Goal: Task Accomplishment & Management: Use online tool/utility

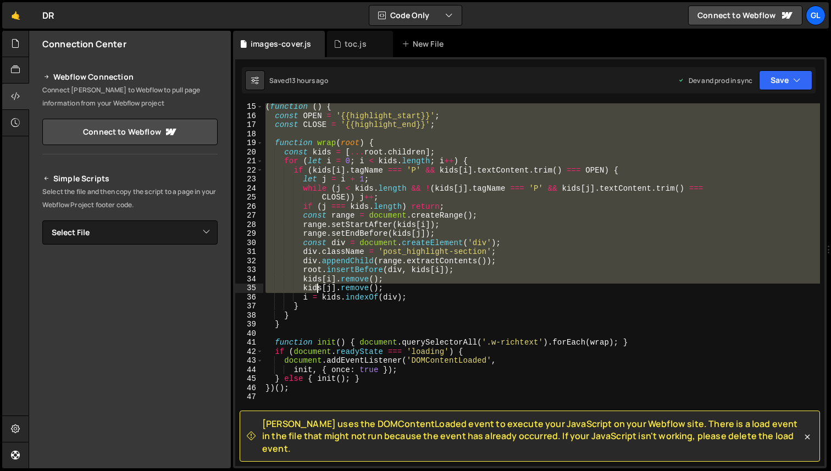
scroll to position [240, 0]
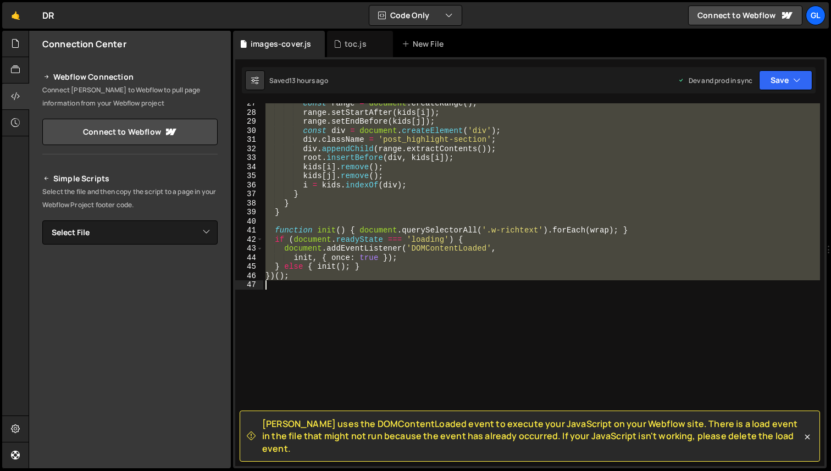
drag, startPoint x: 266, startPoint y: 234, endPoint x: 319, endPoint y: 295, distance: 81.4
click at [319, 295] on div "const range = document . createRange ( ) ; range . setStartAfter ( kids [ i ]) …" at bounding box center [541, 289] width 557 height 381
type textarea "})();"
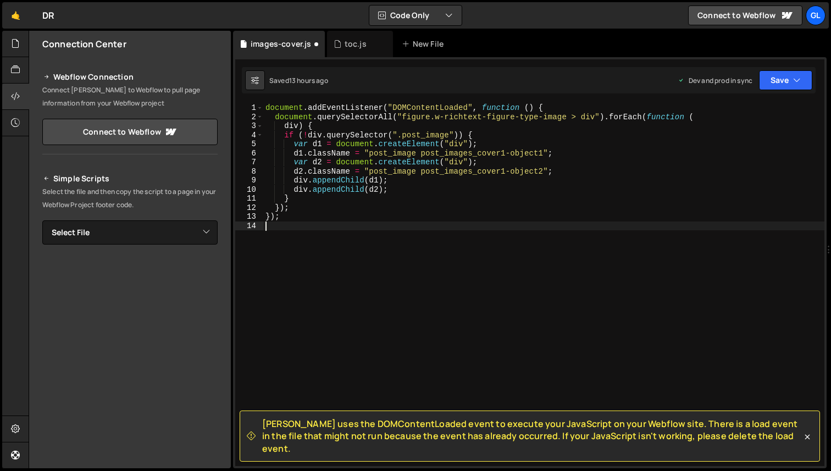
type textarea "});"
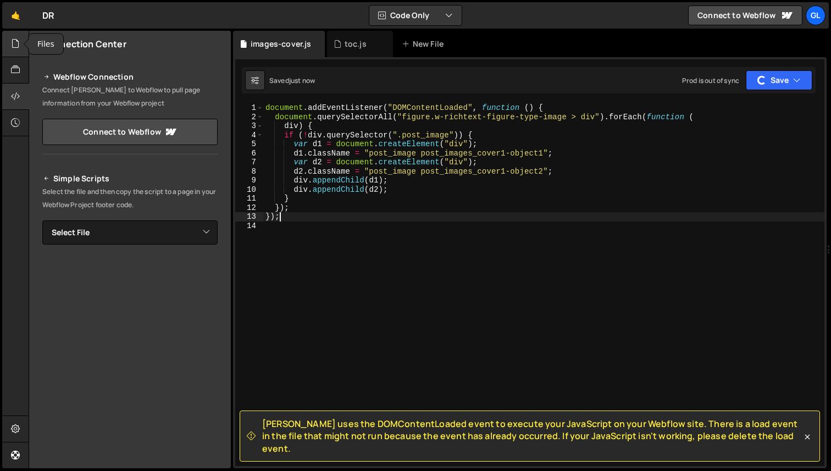
click at [15, 39] on icon at bounding box center [15, 43] width 9 height 12
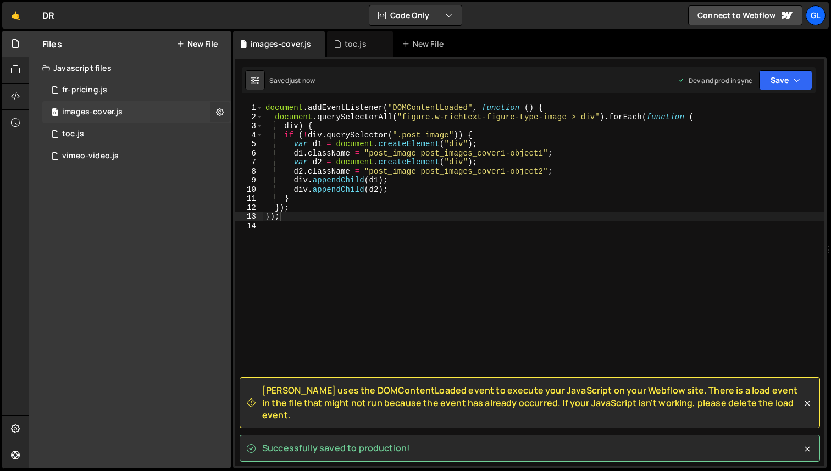
click at [224, 107] on button at bounding box center [220, 112] width 20 height 20
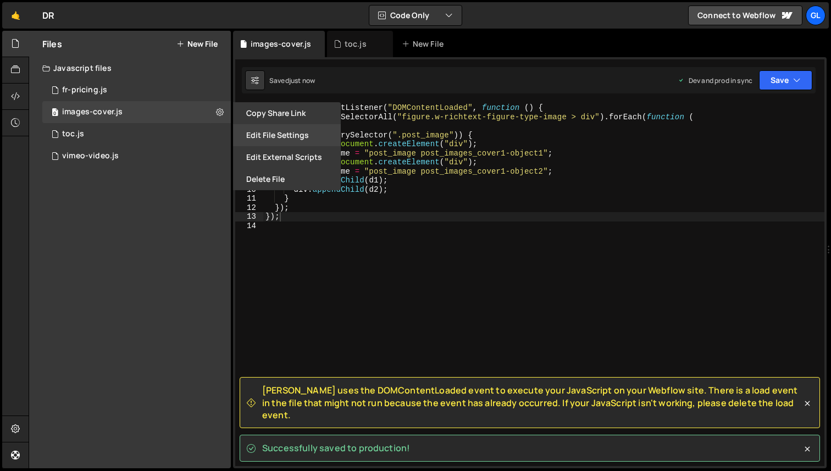
click at [265, 133] on button "Edit File Settings" at bounding box center [287, 135] width 108 height 22
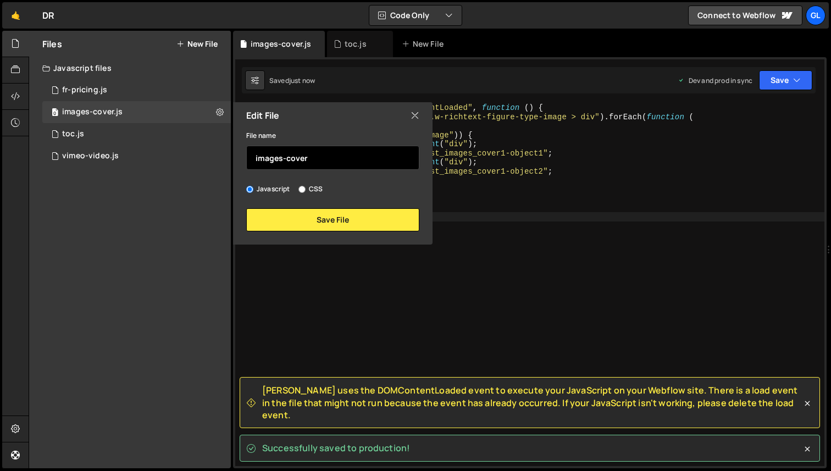
click at [328, 162] on input "images-cover" at bounding box center [332, 158] width 173 height 24
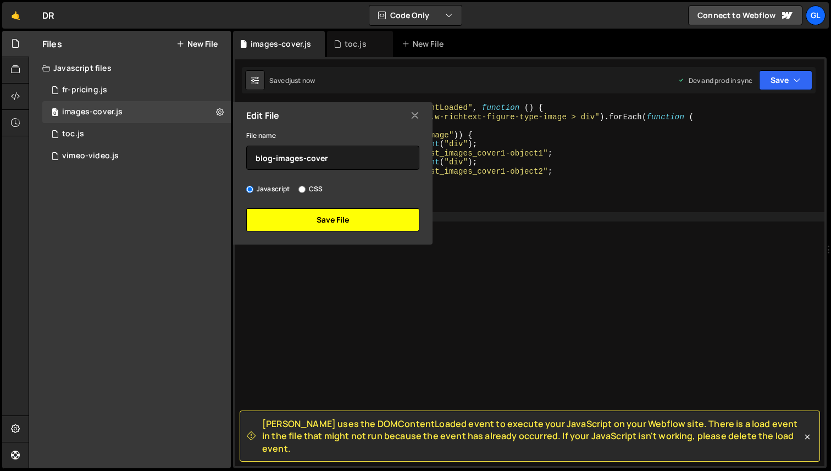
click at [336, 220] on button "Save File" at bounding box center [332, 219] width 173 height 23
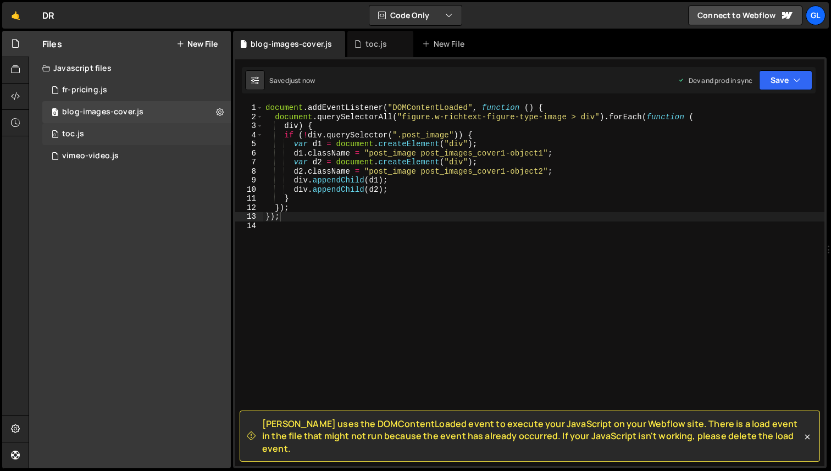
click at [219, 133] on div "0 toc.js 0" at bounding box center [136, 134] width 189 height 22
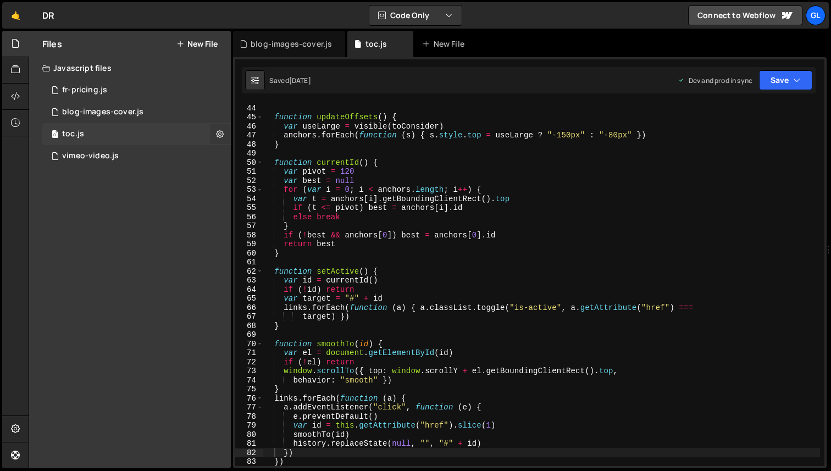
click at [221, 136] on icon at bounding box center [220, 134] width 8 height 10
type input "toc"
radio input "true"
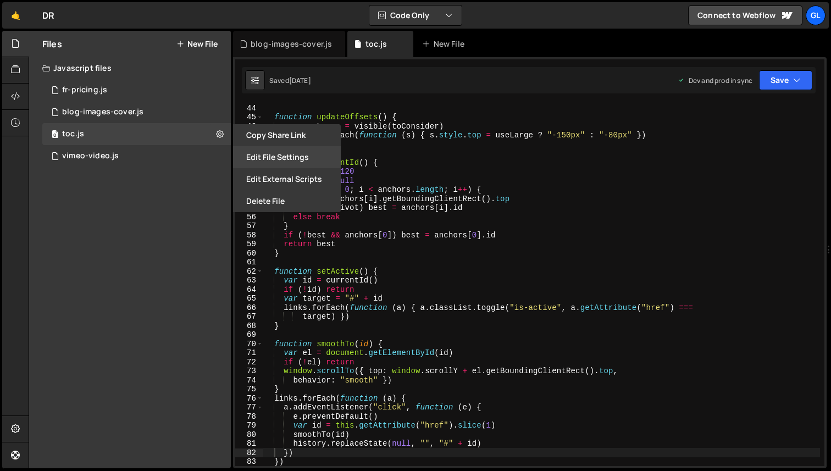
click at [264, 157] on button "Edit File Settings" at bounding box center [287, 157] width 108 height 22
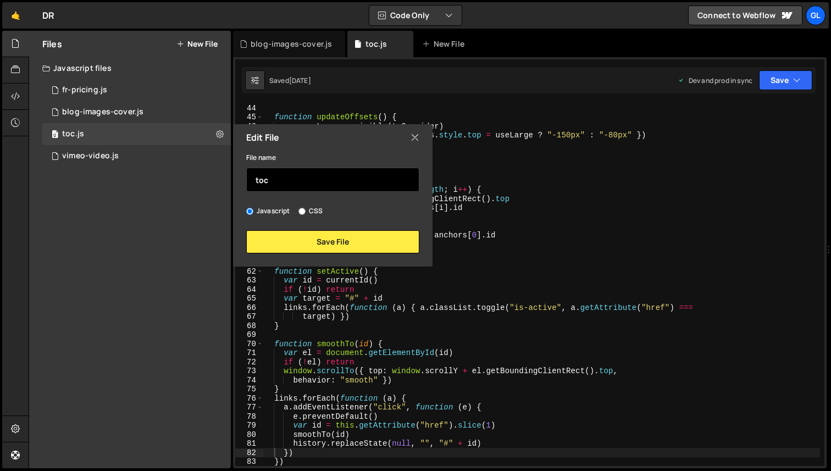
click at [308, 178] on input "toc" at bounding box center [332, 180] width 173 height 24
type input "blog-toc"
click at [332, 228] on div "File name blog-toc Javascript CSS Save File" at bounding box center [333, 202] width 200 height 103
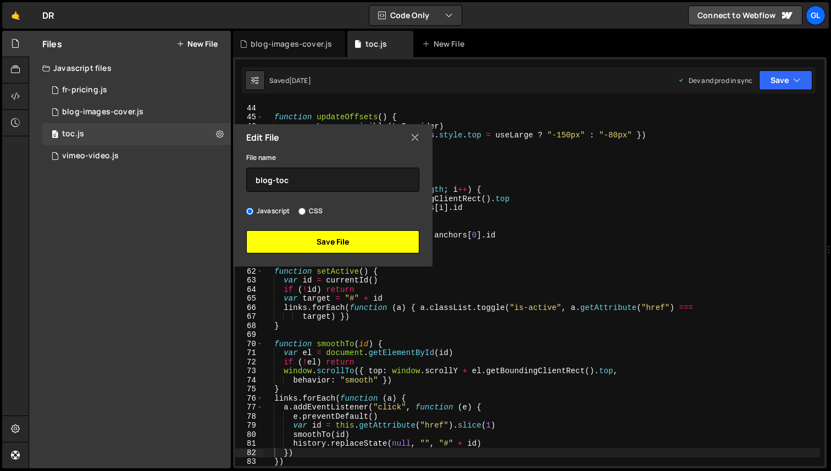
click at [330, 241] on button "Save File" at bounding box center [332, 241] width 173 height 23
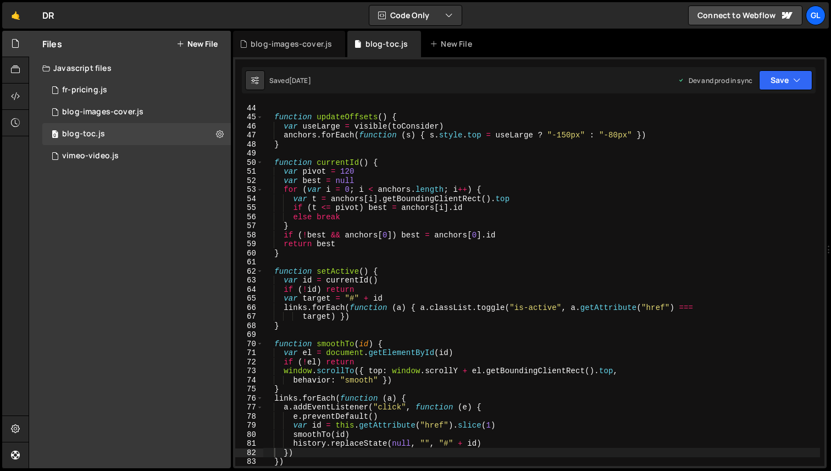
click at [197, 45] on button "New File" at bounding box center [197, 44] width 41 height 9
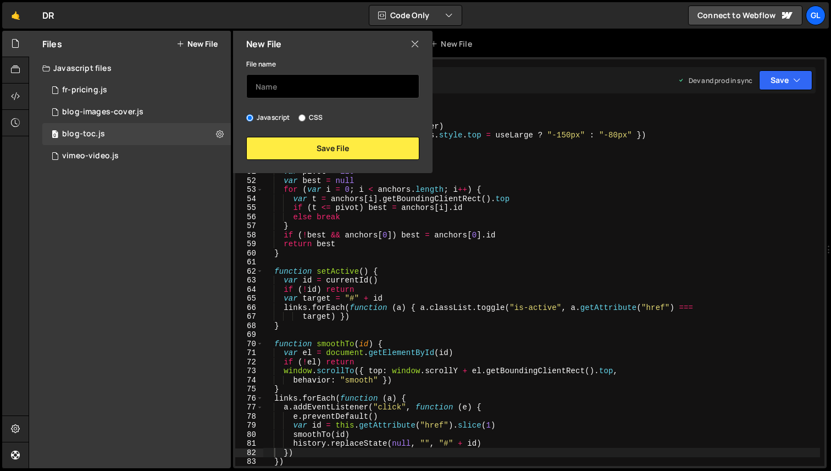
click at [295, 84] on input "text" at bounding box center [332, 86] width 173 height 24
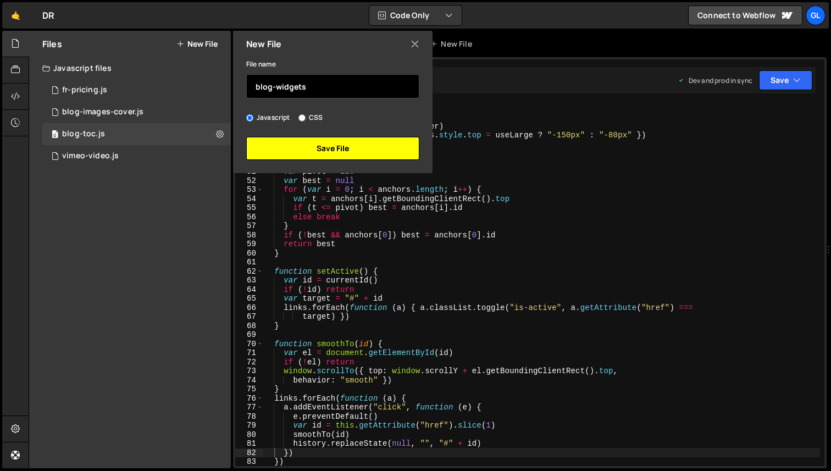
type input "blog-widgets"
click at [346, 147] on button "Save File" at bounding box center [332, 148] width 173 height 23
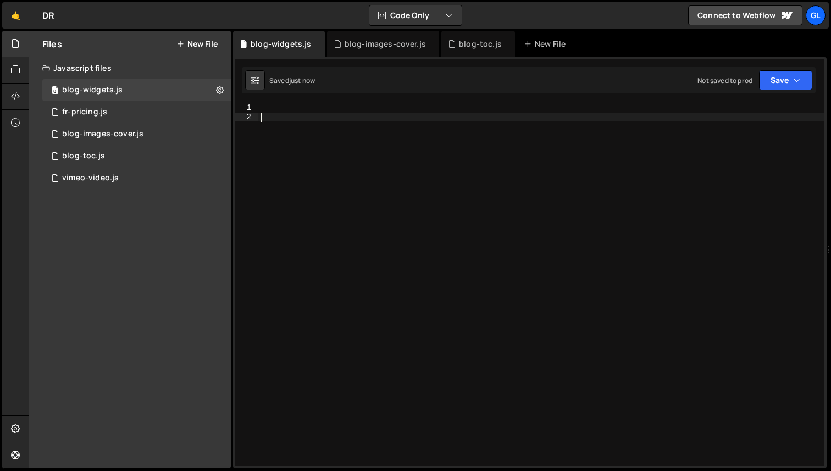
click at [395, 152] on div at bounding box center [541, 293] width 566 height 381
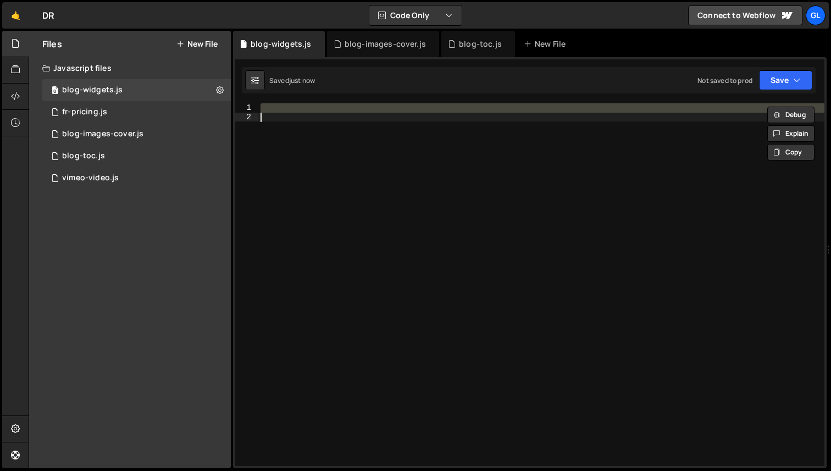
paste textarea
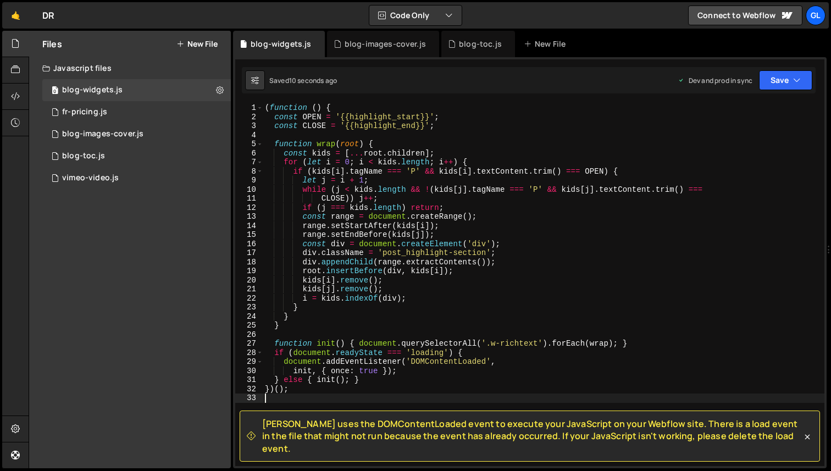
click at [494, 183] on div "( function ( ) { const OPEN = '{{highlight_start}}' ; const CLOSE = '{{highligh…" at bounding box center [544, 293] width 562 height 381
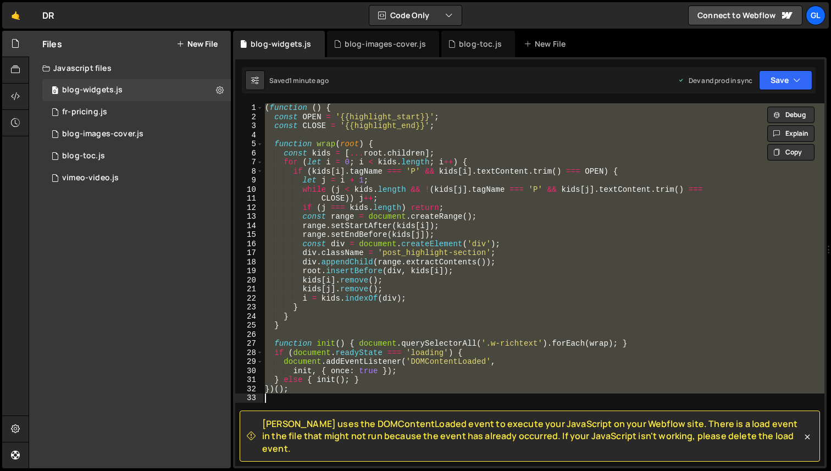
click at [349, 164] on div "( function ( ) { const OPEN = '{{highlight_start}}' ; const CLOSE = '{{highligh…" at bounding box center [544, 284] width 562 height 363
paste textarea
type textarea "})();"
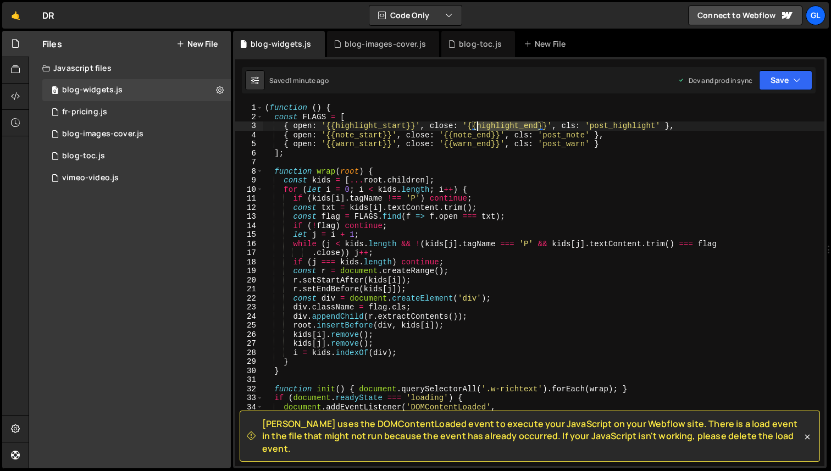
drag, startPoint x: 536, startPoint y: 126, endPoint x: 479, endPoint y: 126, distance: 57.2
click at [479, 126] on div "( function ( ) { const FLAGS = [ { open : '{{highlight_start}}' , close : '{{hi…" at bounding box center [544, 293] width 562 height 381
type textarea "{ open: '{{highlight_start}}', close: '{{highlight_end}}', cls: 'post_highlight…"
click at [14, 92] on icon at bounding box center [15, 96] width 9 height 12
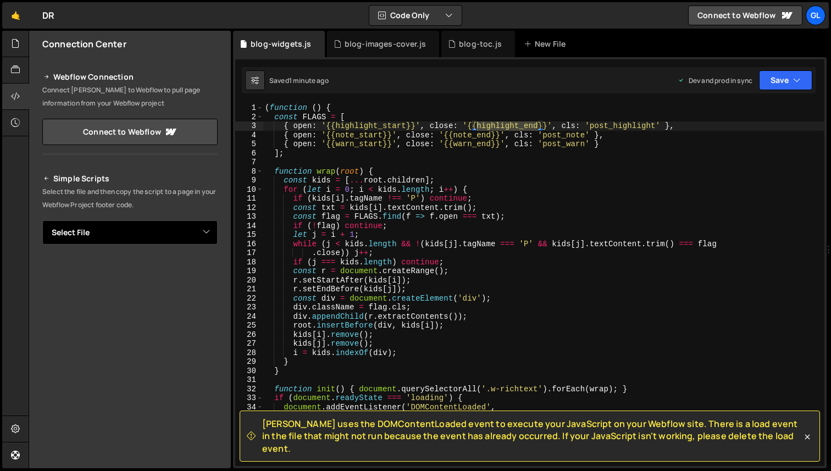
click at [168, 227] on select "Select File fr-pricing.js images-cover.js toc.js vimeo-video.js blog-widgets.js" at bounding box center [129, 233] width 175 height 24
select select "47080"
click at [42, 221] on select "Select File fr-pricing.js images-cover.js toc.js vimeo-video.js blog-widgets.js" at bounding box center [129, 233] width 175 height 24
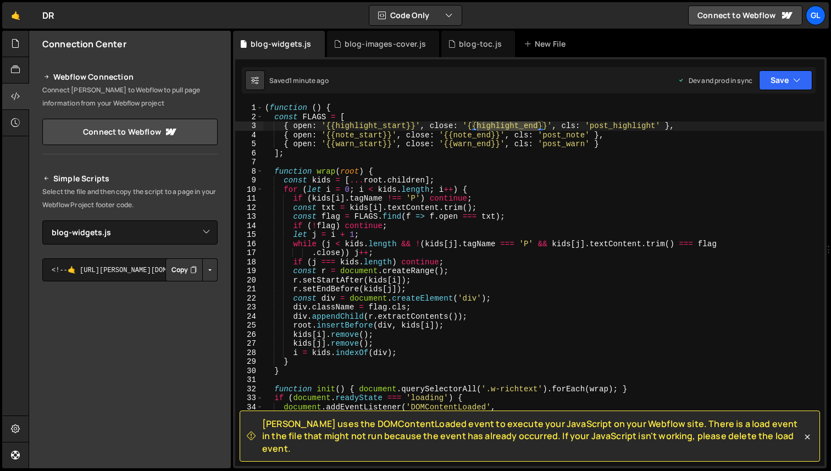
click at [202, 267] on button "Button group with nested dropdown" at bounding box center [209, 269] width 15 height 23
click at [194, 292] on link "Copy Staging js" at bounding box center [171, 290] width 91 height 15
click at [343, 134] on div "( function ( ) { const FLAGS = [ { open : '{{highlight_start}}' , close : '{{hi…" at bounding box center [544, 293] width 562 height 381
drag, startPoint x: 356, startPoint y: 136, endPoint x: 337, endPoint y: 135, distance: 19.3
click at [337, 135] on div "( function ( ) { const FLAGS = [ { open : '{{highlight_start}}' , close : '{{hi…" at bounding box center [544, 293] width 562 height 381
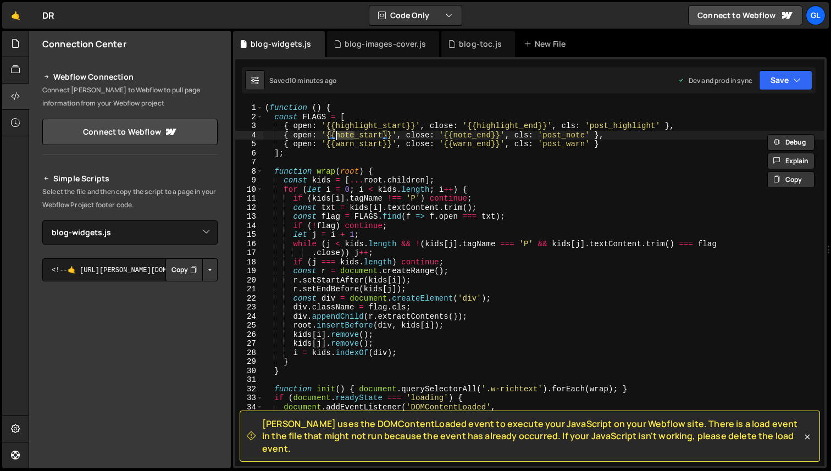
click at [354, 134] on div "( function ( ) { const FLAGS = [ { open : '{{highlight_start}}' , close : '{{hi…" at bounding box center [544, 284] width 562 height 363
click at [495, 134] on div "( function ( ) { const FLAGS = [ { open : '{{highlight_start}}' , close : '{{hi…" at bounding box center [544, 293] width 562 height 381
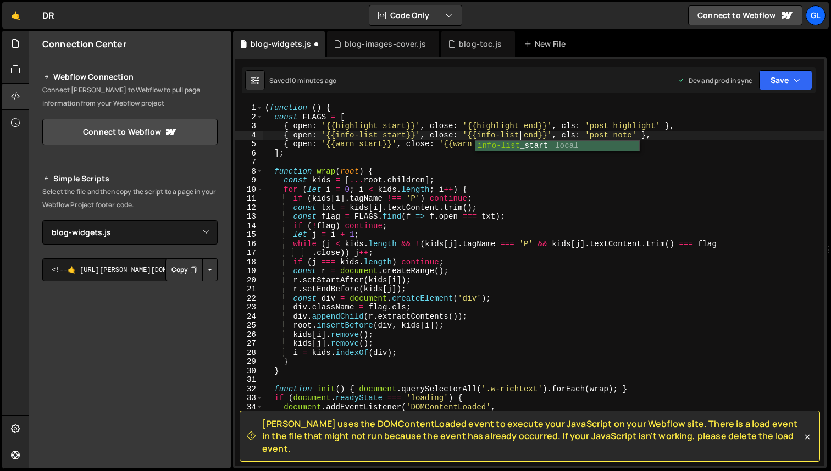
scroll to position [0, 18]
drag, startPoint x: 632, startPoint y: 134, endPoint x: 615, endPoint y: 136, distance: 17.7
click at [615, 136] on div "( function ( ) { const FLAGS = [ { open : '{{highlight_start}}' , close : '{{hi…" at bounding box center [544, 293] width 562 height 381
type textarea "{ open: '{{info-list_start}}', close: '{{info-list_end}}', cls: 'post_info-list…"
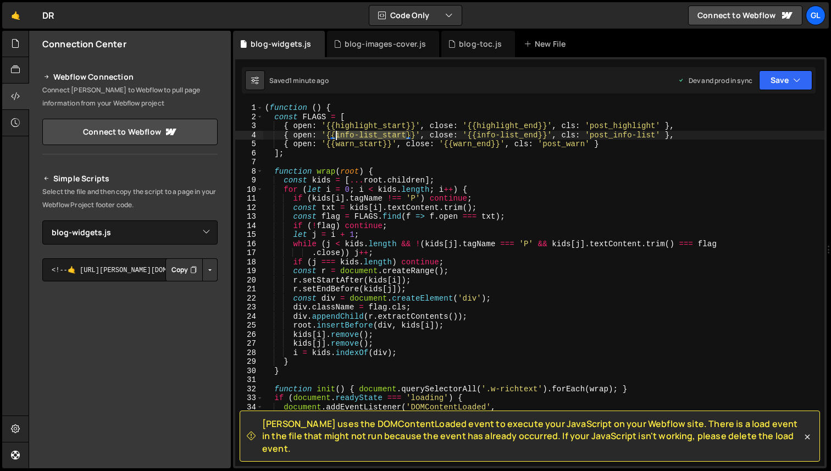
drag, startPoint x: 406, startPoint y: 136, endPoint x: 337, endPoint y: 135, distance: 69.8
click at [337, 135] on div "( function ( ) { const FLAGS = [ { open : '{{highlight_start}}' , close : '{{hi…" at bounding box center [544, 293] width 562 height 381
drag, startPoint x: 659, startPoint y: 133, endPoint x: 591, endPoint y: 133, distance: 67.6
click at [591, 133] on div "( function ( ) { const FLAGS = [ { open : '{{highlight_start}}' , close : '{{hi…" at bounding box center [544, 293] width 562 height 381
